Goal: Find specific page/section: Find specific page/section

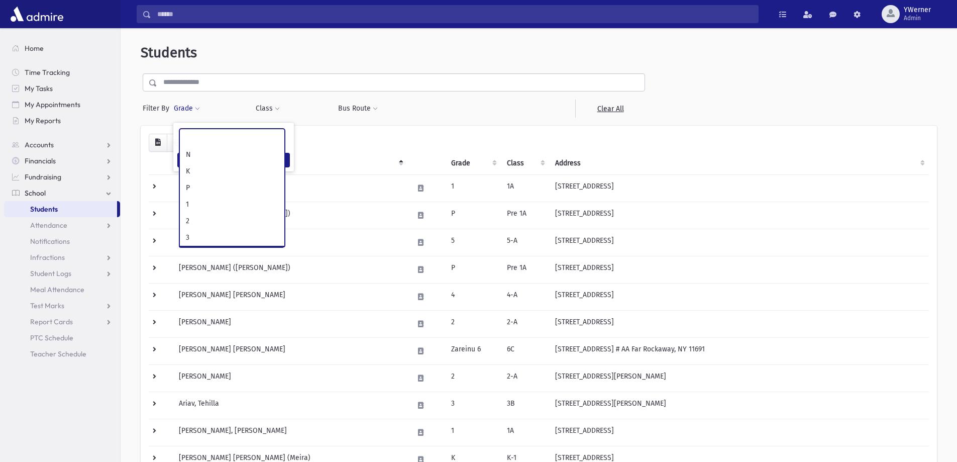
select select
click at [47, 191] on link "School" at bounding box center [62, 193] width 116 height 16
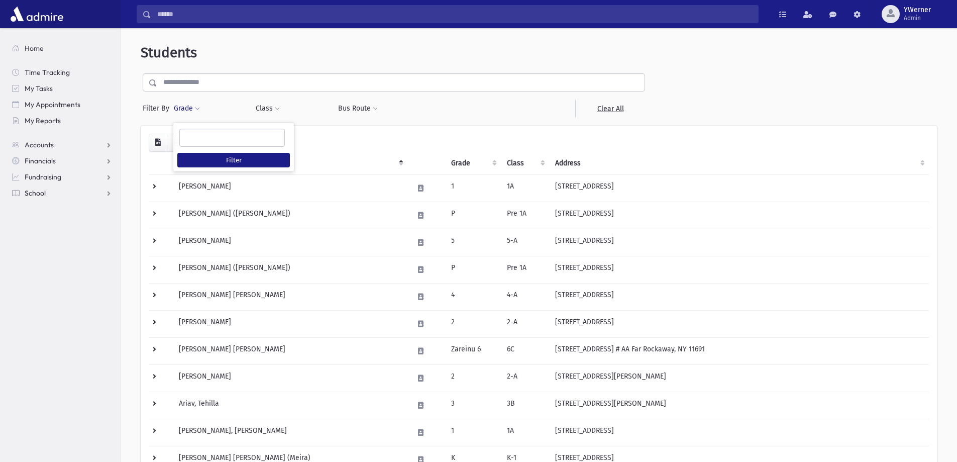
click at [37, 197] on span "School" at bounding box center [35, 192] width 21 height 9
click at [37, 214] on link "Students" at bounding box center [60, 209] width 113 height 16
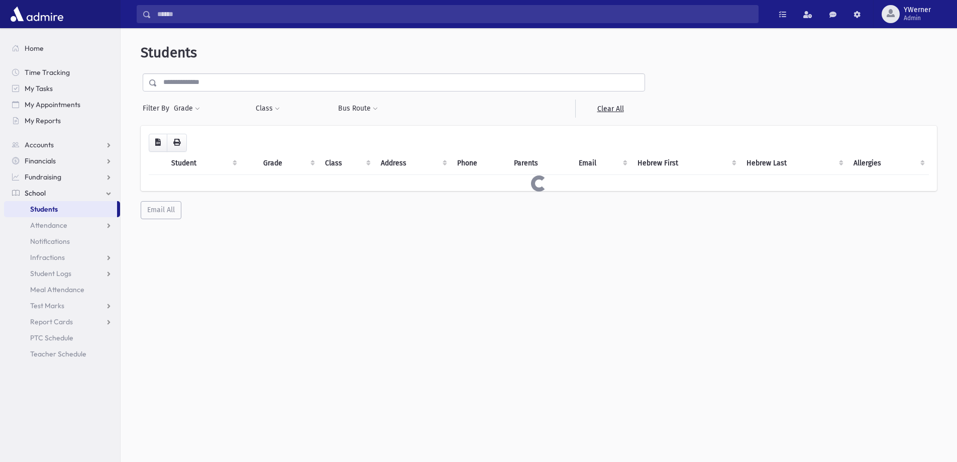
click at [177, 76] on input "text" at bounding box center [400, 82] width 487 height 18
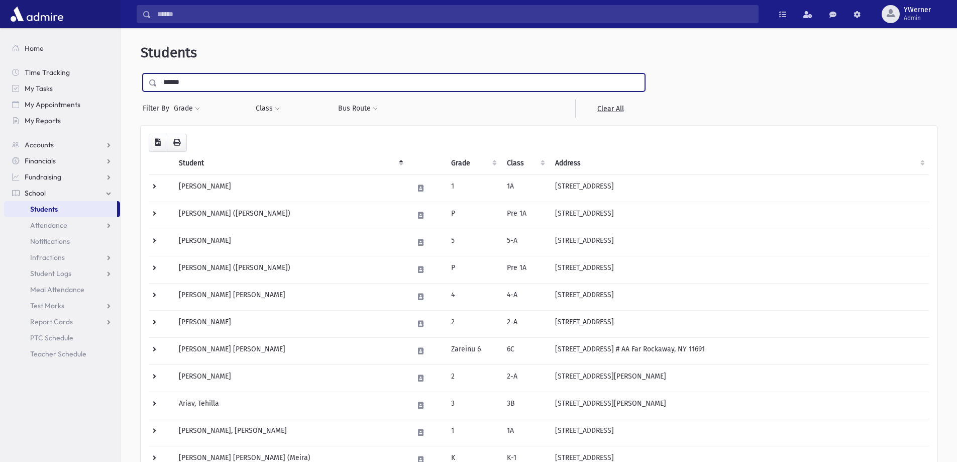
type input "******"
click at [141, 73] on input "submit" at bounding box center [155, 80] width 28 height 14
